Goal: Use online tool/utility: Utilize a website feature to perform a specific function

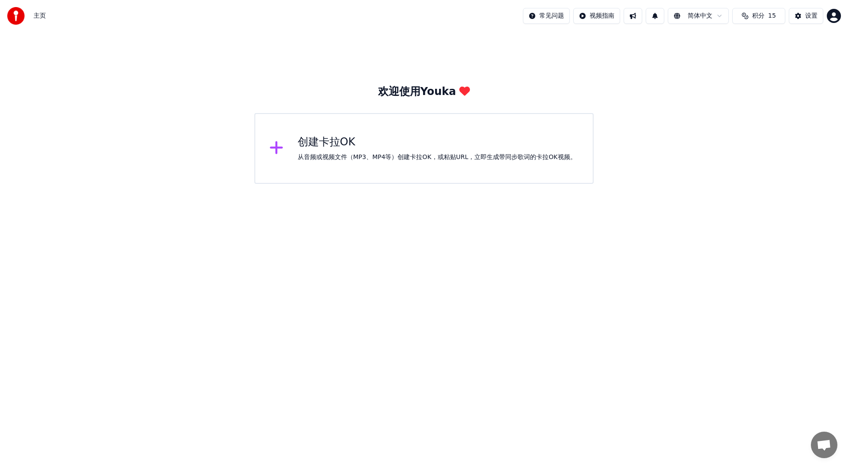
click at [335, 140] on div "创建卡拉OK" at bounding box center [437, 142] width 279 height 14
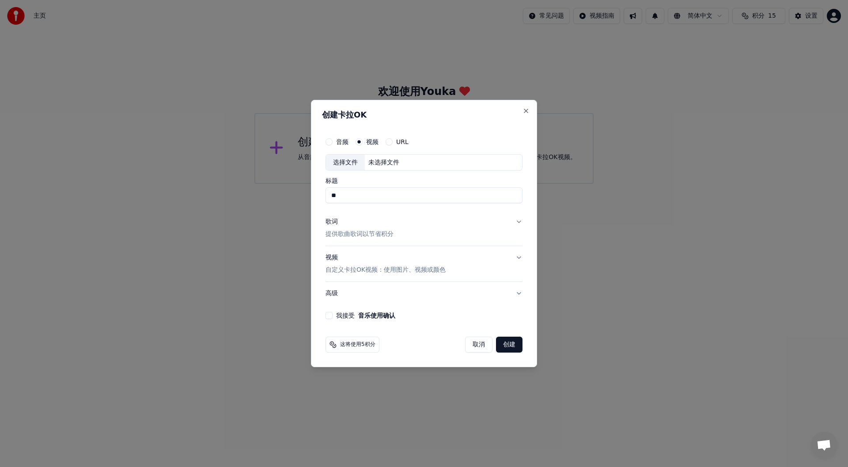
type input "**"
click at [514, 346] on button "创建" at bounding box center [509, 345] width 27 height 16
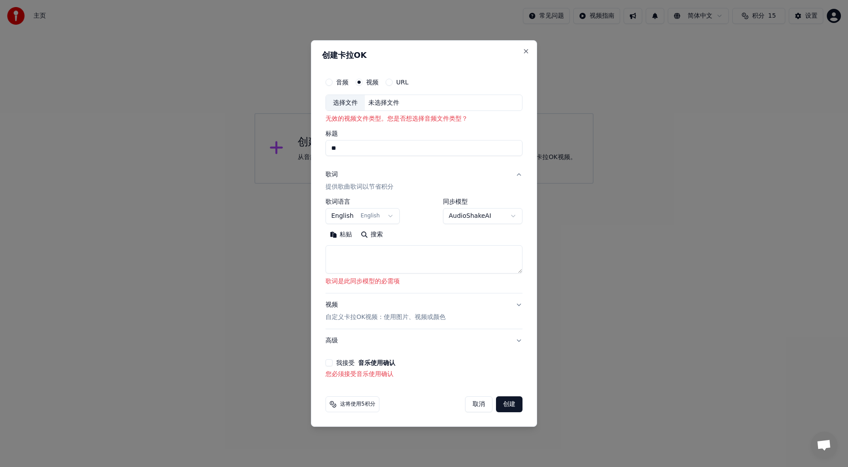
click at [391, 84] on button "URL" at bounding box center [389, 82] width 7 height 7
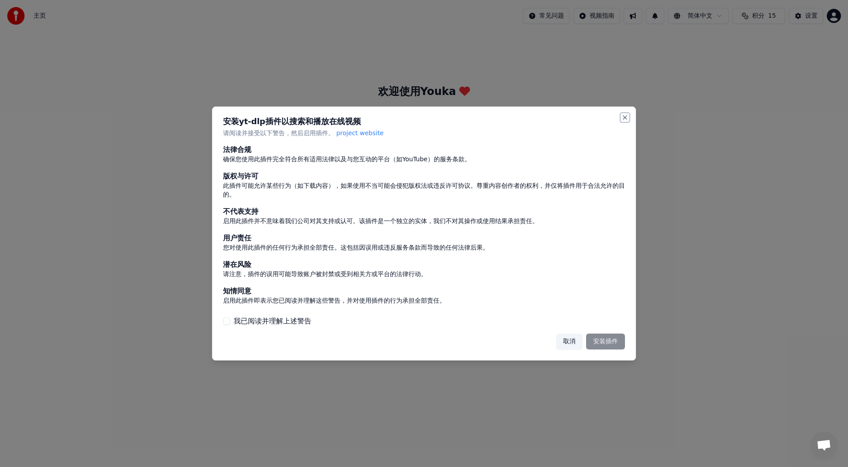
click at [624, 116] on button "Close" at bounding box center [625, 117] width 7 height 7
click at [625, 117] on button "Close" at bounding box center [625, 117] width 7 height 7
click at [575, 341] on button "取消" at bounding box center [569, 342] width 27 height 16
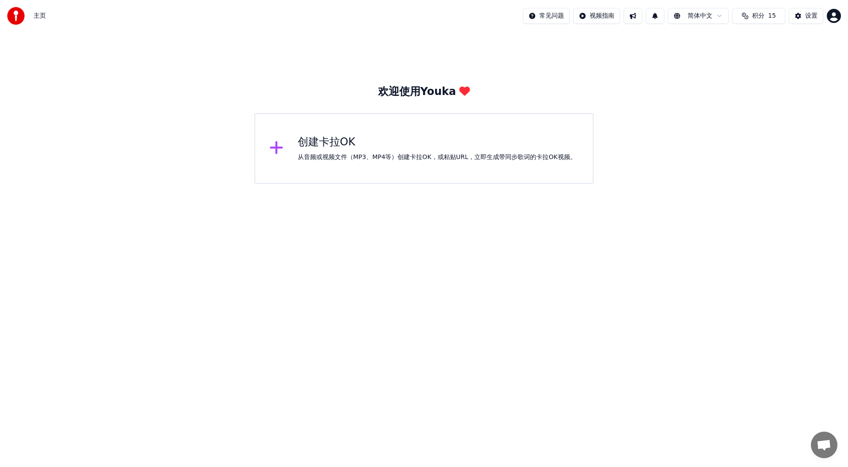
click at [316, 138] on div "创建卡拉OK" at bounding box center [437, 142] width 279 height 14
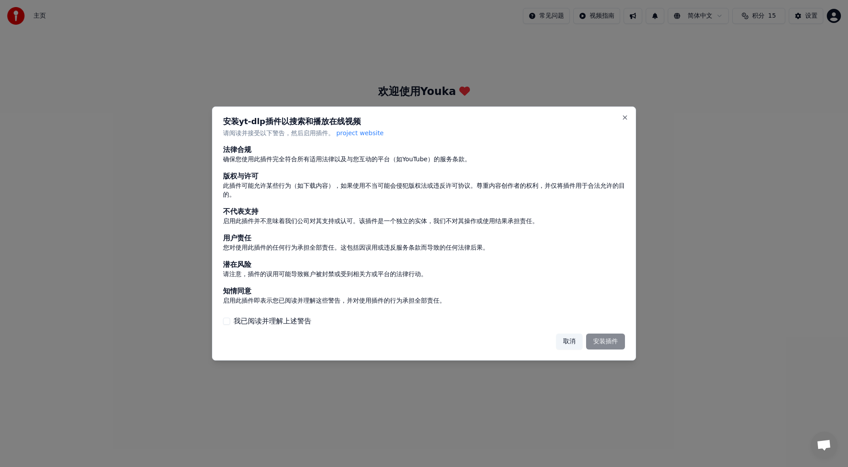
click at [560, 344] on button "取消" at bounding box center [569, 342] width 27 height 16
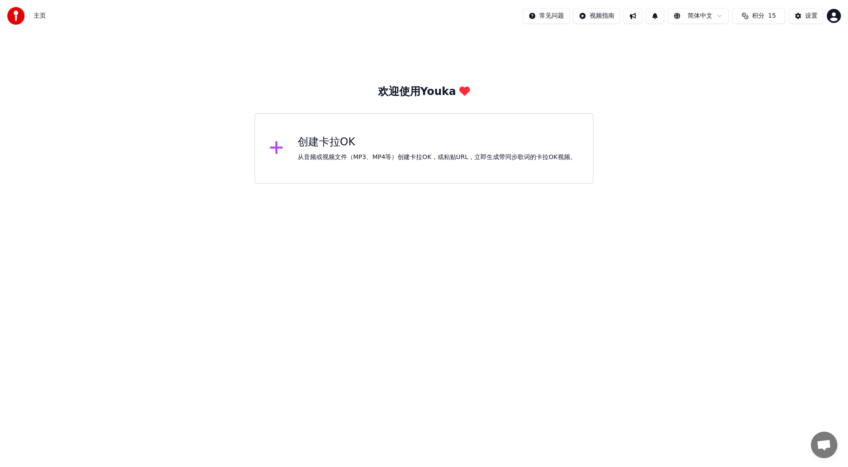
click at [16, 15] on img at bounding box center [16, 16] width 18 height 18
click at [115, 160] on div "欢迎使用Youka 创建[PERSON_NAME]OK 从音频或视频文件（MP3、MP4等）创建[PERSON_NAME]OK，或粘贴URL，立即生成带同步歌…" at bounding box center [424, 108] width 848 height 152
click at [318, 184] on html "主页 常见问题 视频指南 简体中文 积分 15 设置 欢迎使用Youka 创建[PERSON_NAME]OK 从音频或视频文件（MP3、MP4等）创建[PER…" at bounding box center [424, 92] width 848 height 184
click at [596, 15] on html "主页 常见问题 视频指南 简体中文 积分 15 设置 欢迎使用Youka 创建[PERSON_NAME]OK 从音频或视频文件（MP3、MP4等）创建[PER…" at bounding box center [424, 92] width 848 height 184
click at [393, 184] on html "主页 常见问题 视频指南 简体中文 积分 15 设置 欢迎使用Youka 创建[PERSON_NAME]OK 从音频或视频文件（MP3、MP4等）创建[PER…" at bounding box center [424, 92] width 848 height 184
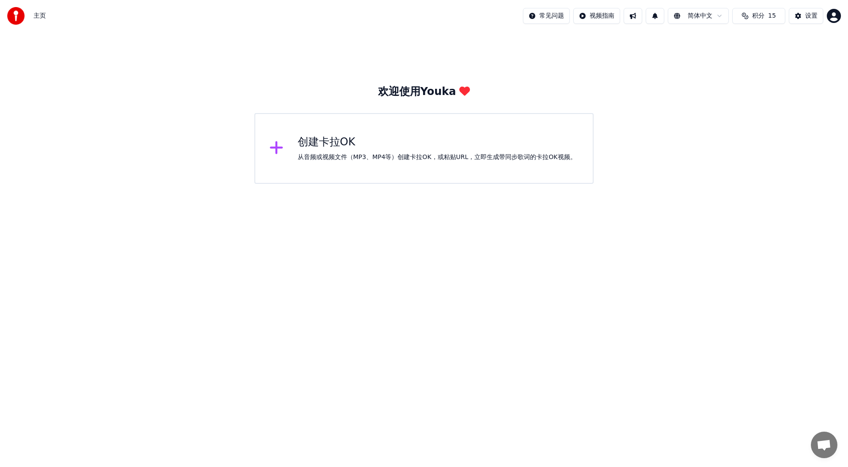
click at [584, 13] on html "主页 常见问题 视频指南 简体中文 积分 15 设置 欢迎使用Youka 创建[PERSON_NAME]OK 从音频或视频文件（MP3、MP4等）创建[PER…" at bounding box center [424, 92] width 848 height 184
click at [584, 32] on div "快速开始指南" at bounding box center [597, 35] width 52 height 14
